Goal: Task Accomplishment & Management: Use online tool/utility

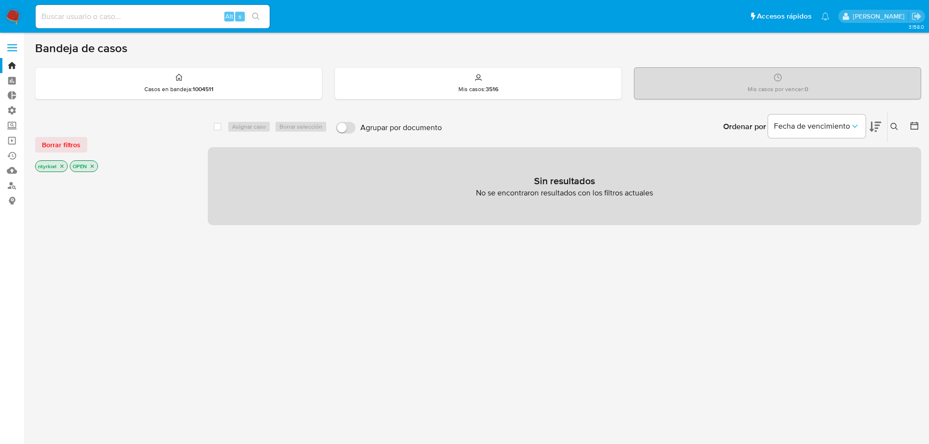
click at [148, 20] on input at bounding box center [153, 16] width 234 height 13
paste input "58AU3M4ElnM73hyTVaBOGuHw"
type input "58AU3M4ElnM73hyTVaBOGuHw"
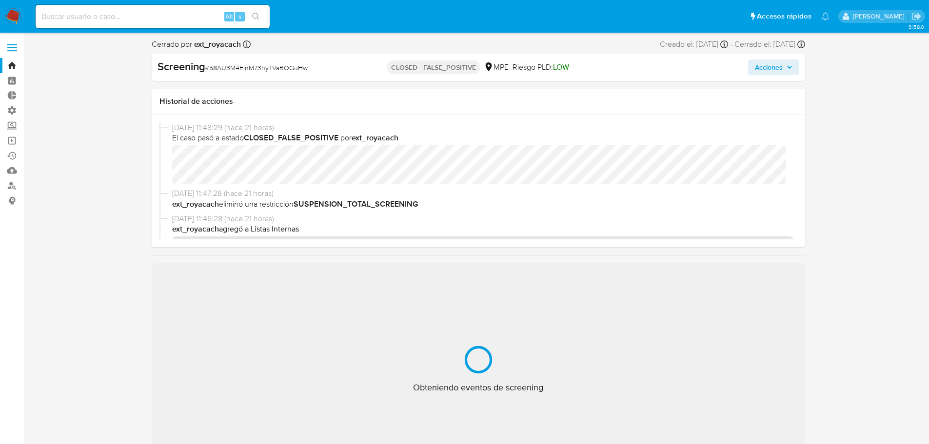
select select "10"
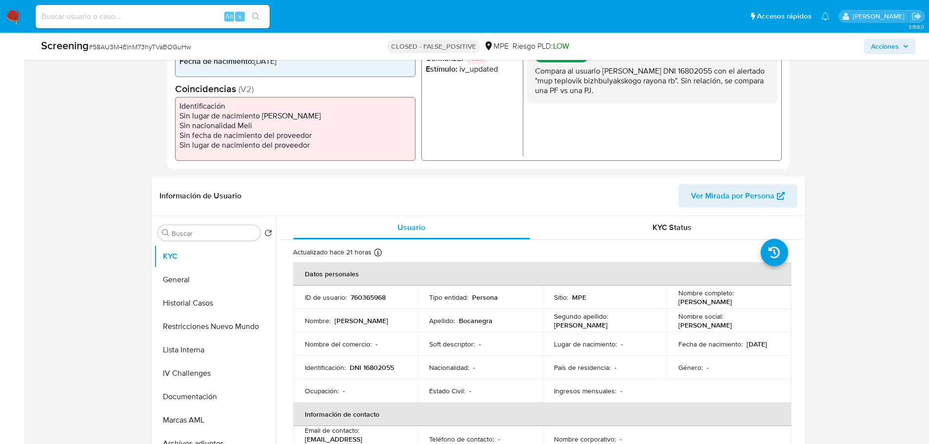
scroll to position [293, 0]
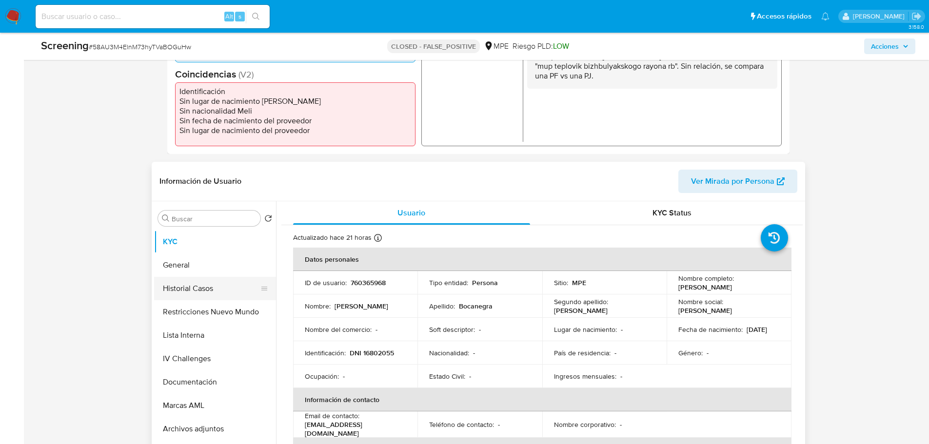
click at [187, 283] on button "Historial Casos" at bounding box center [211, 288] width 114 height 23
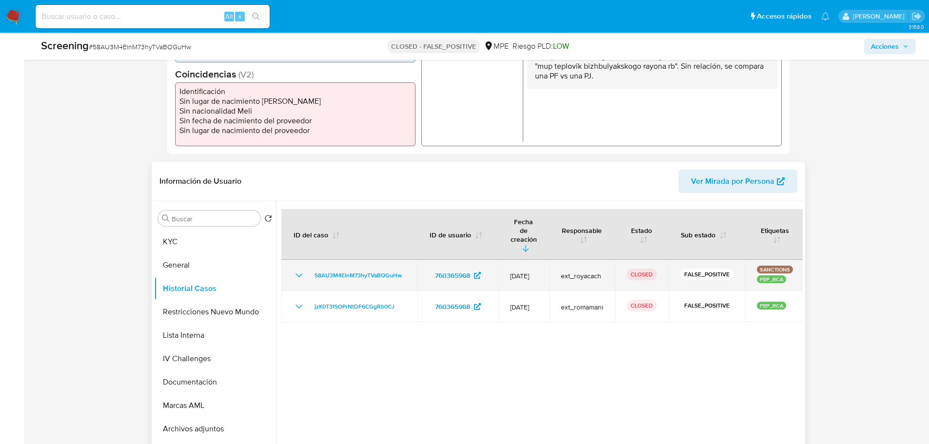
click at [301, 274] on icon "Mostrar/Ocultar" at bounding box center [298, 276] width 7 height 4
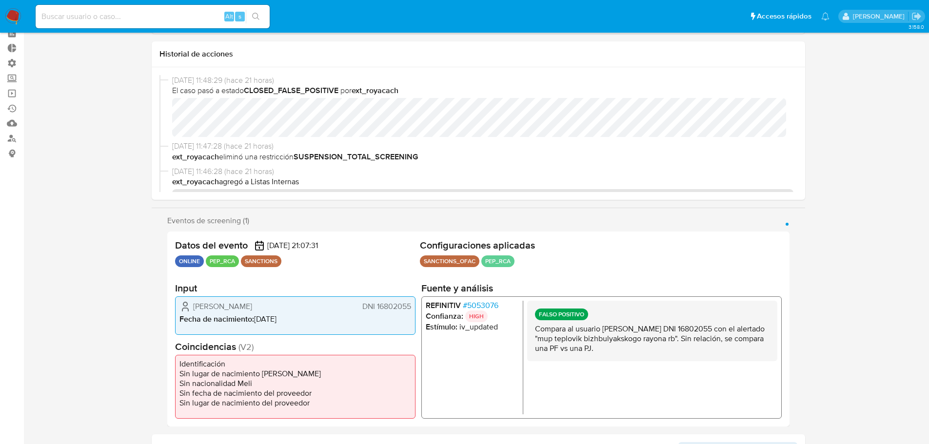
scroll to position [0, 0]
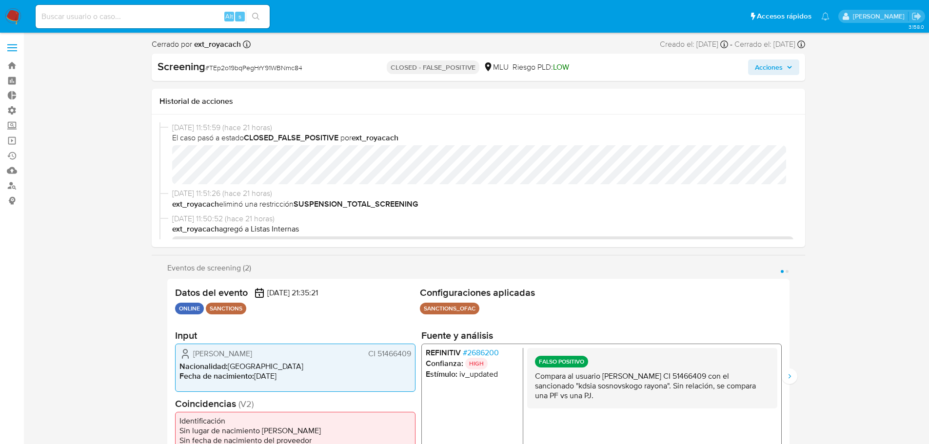
select select "10"
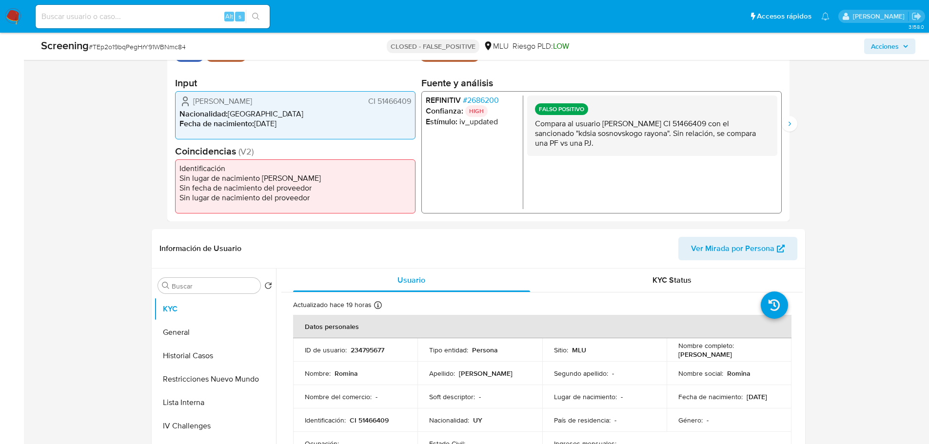
scroll to position [341, 0]
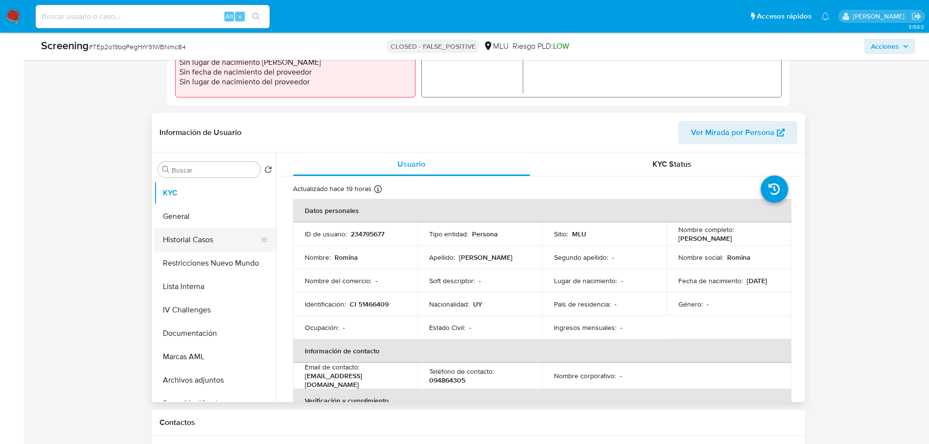
click at [207, 244] on button "Historial Casos" at bounding box center [211, 239] width 114 height 23
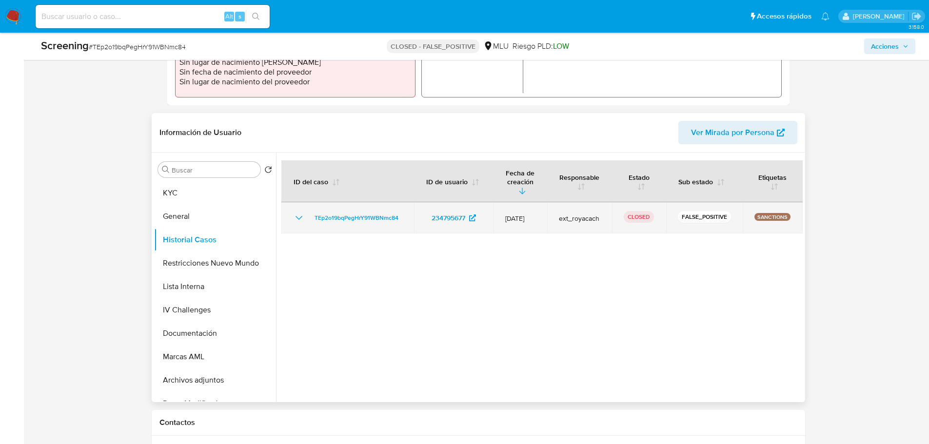
click at [300, 212] on icon "Mostrar/Ocultar" at bounding box center [299, 218] width 12 height 12
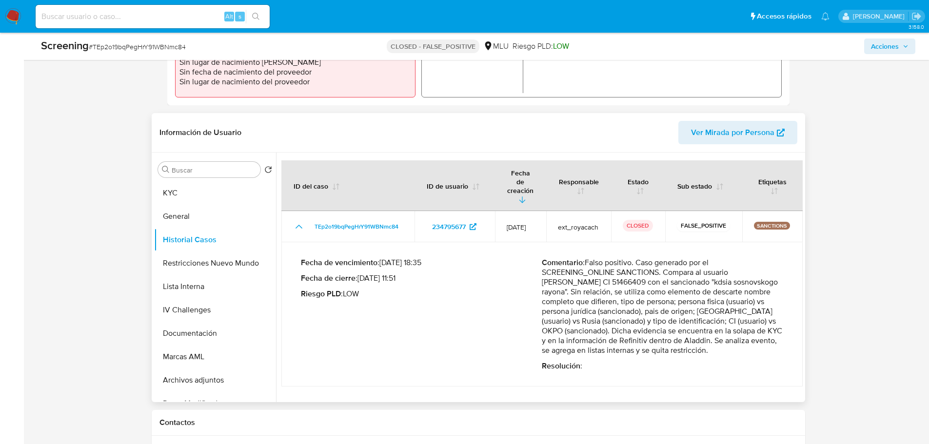
click at [386, 274] on p "Fecha de cierre : 10/09/2025 11:51" at bounding box center [421, 279] width 241 height 10
click at [410, 258] on p "Fecha de vencimiento : 11/09/2025 18:35" at bounding box center [421, 263] width 241 height 10
click at [380, 274] on p "Fecha de cierre : 10/09/2025 11:51" at bounding box center [421, 279] width 241 height 10
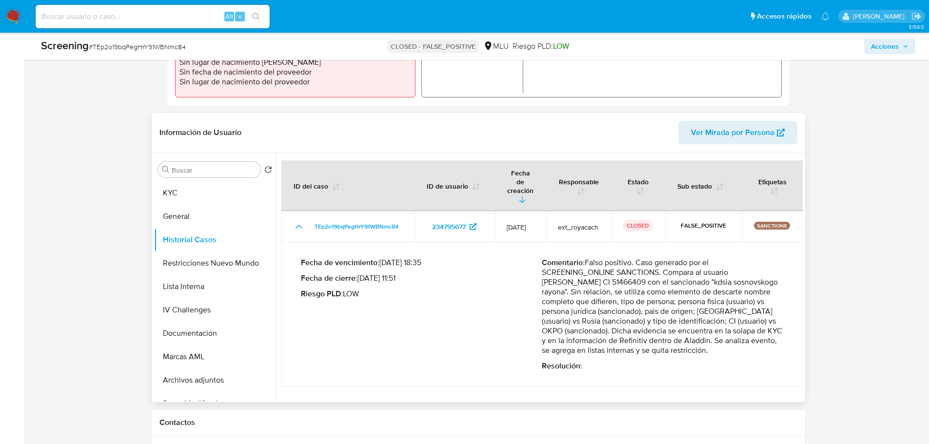
click at [380, 274] on p "Fecha de cierre : 10/09/2025 11:51" at bounding box center [421, 279] width 241 height 10
click at [396, 258] on p "Fecha de vencimiento : 11/09/2025 18:35" at bounding box center [421, 263] width 241 height 10
click at [404, 274] on p "Fecha de cierre : 10/09/2025 11:51" at bounding box center [421, 279] width 241 height 10
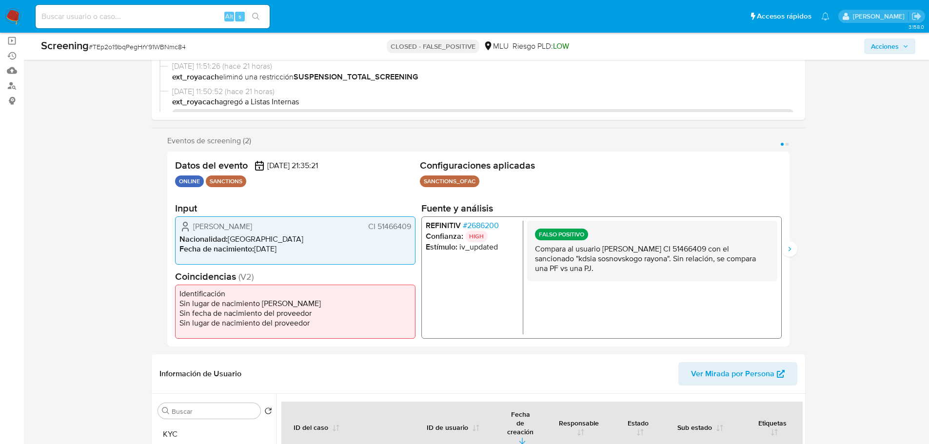
scroll to position [0, 0]
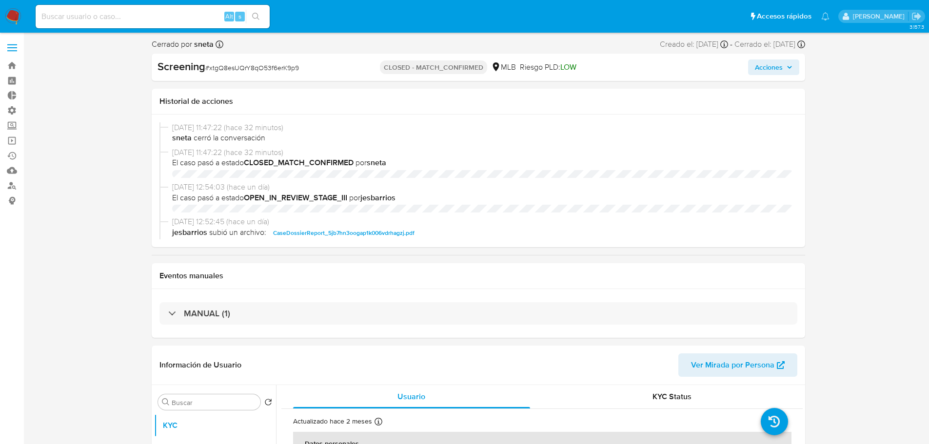
select select "10"
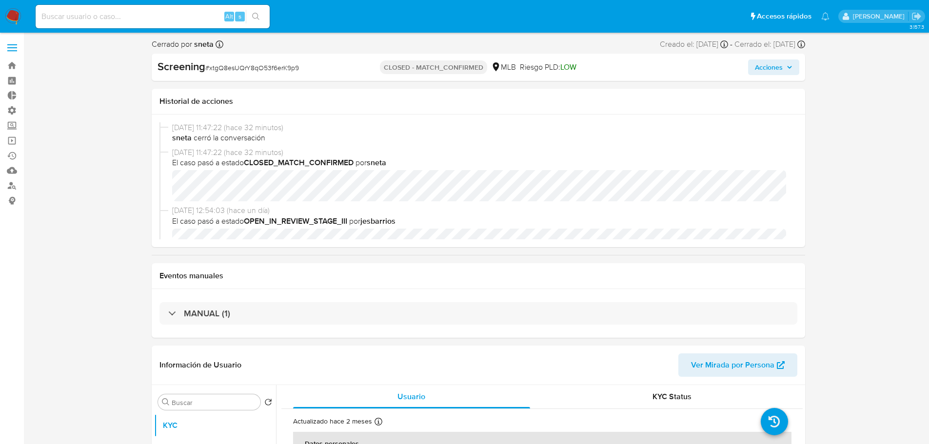
scroll to position [98, 0]
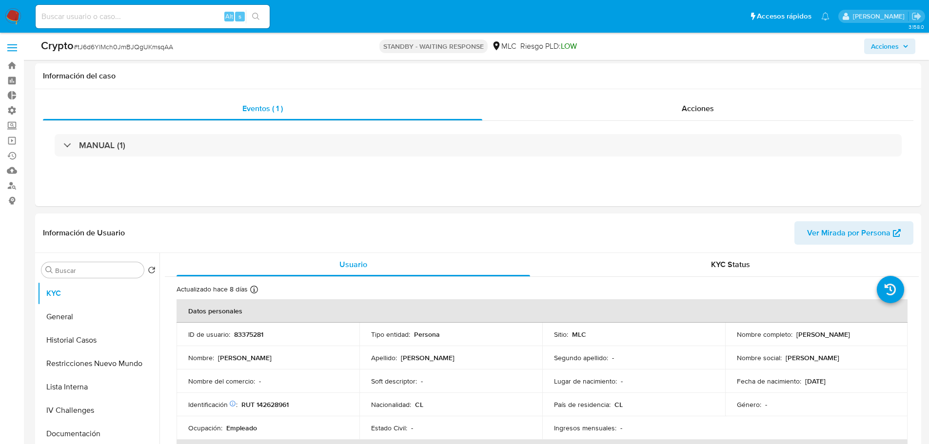
select select "10"
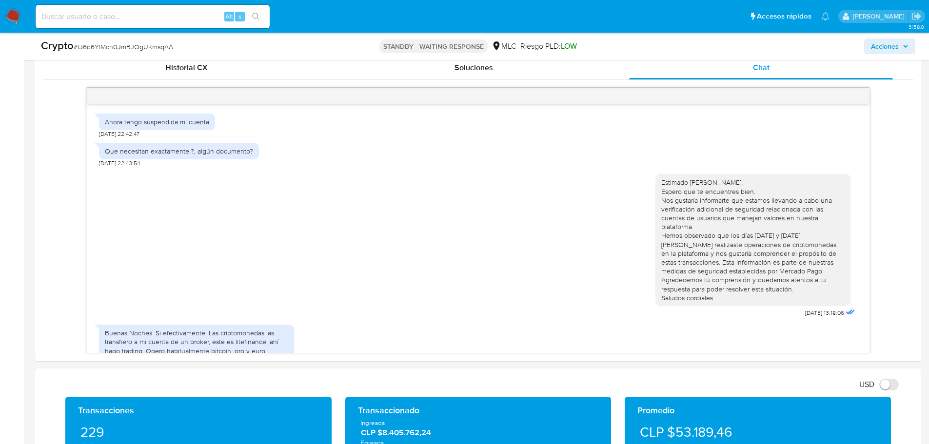
scroll to position [414, 0]
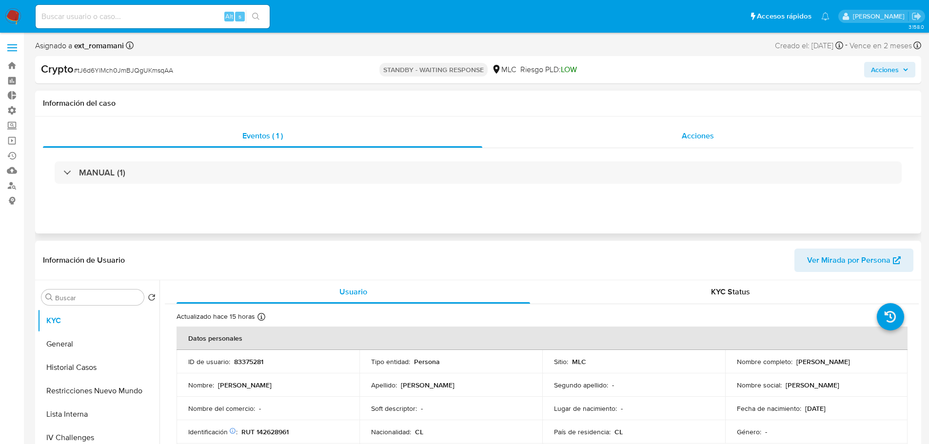
select select "10"
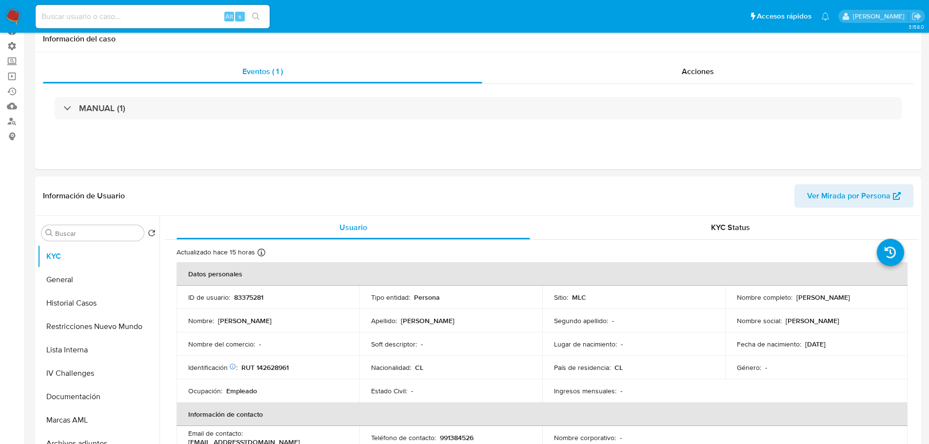
scroll to position [195, 0]
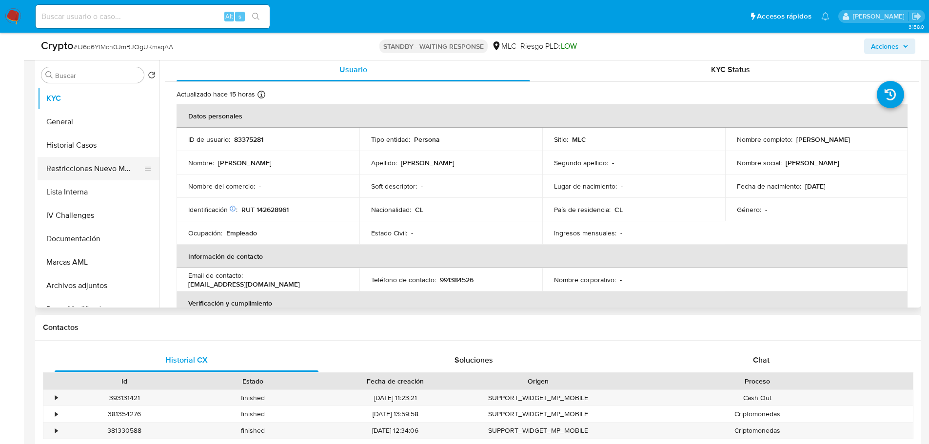
click at [84, 166] on button "Restricciones Nuevo Mundo" at bounding box center [95, 168] width 114 height 23
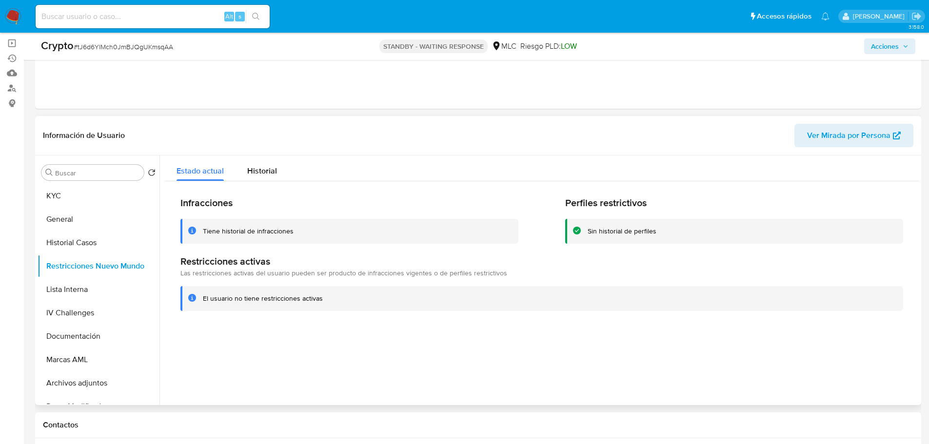
scroll to position [0, 0]
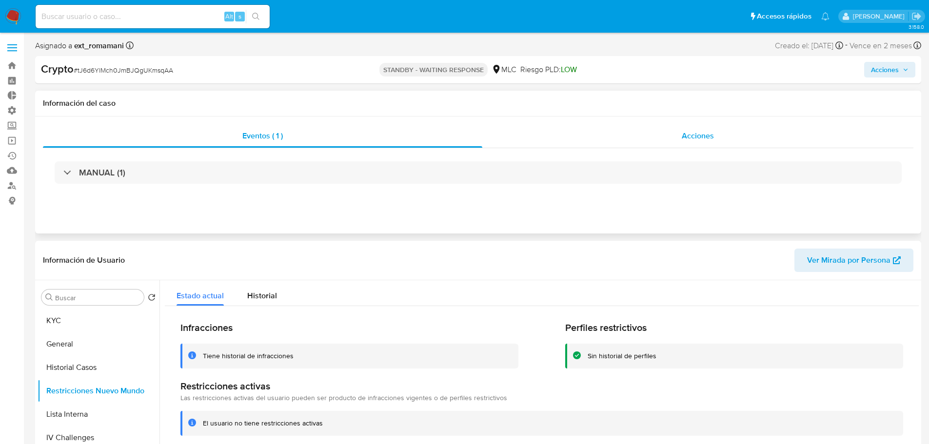
click at [687, 136] on span "Acciones" at bounding box center [698, 135] width 32 height 11
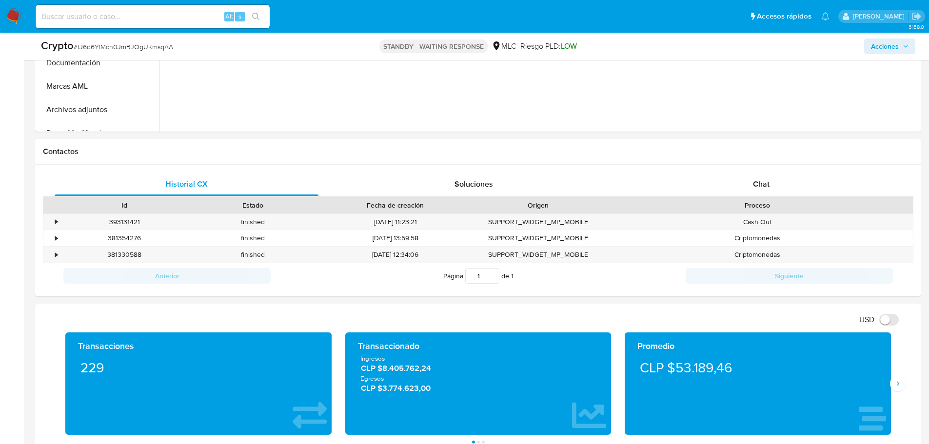
scroll to position [536, 0]
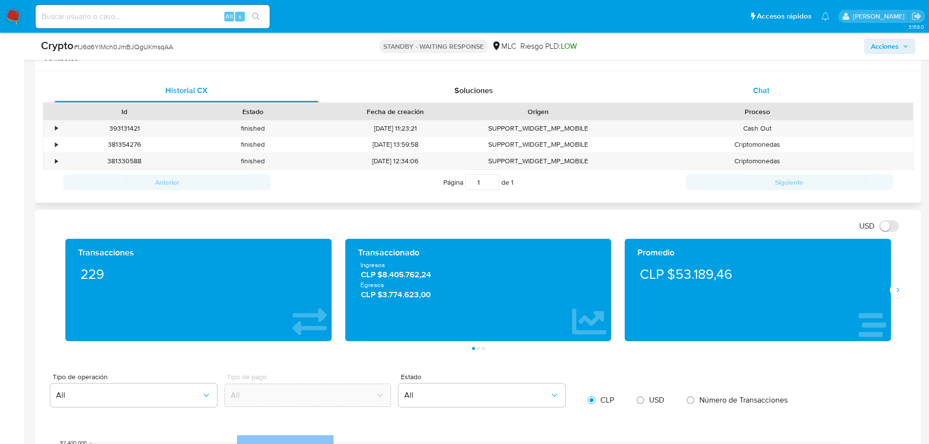
click at [741, 94] on div "Chat" at bounding box center [761, 90] width 264 height 23
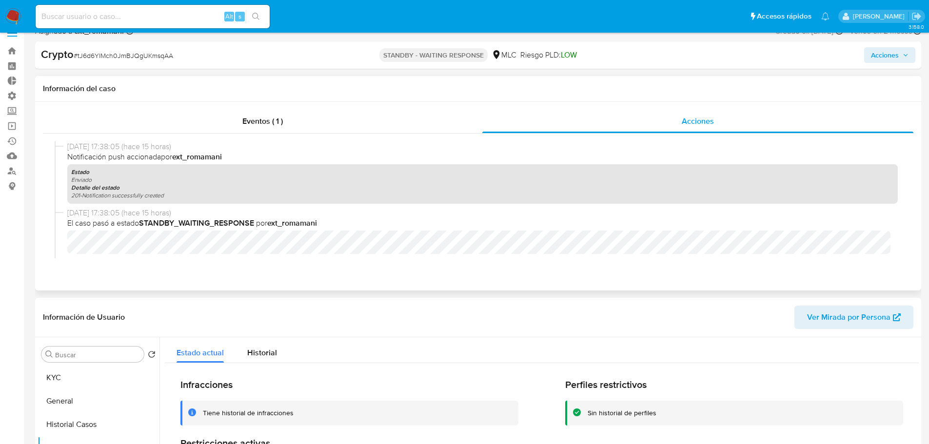
scroll to position [0, 0]
